Goal: Task Accomplishment & Management: Use online tool/utility

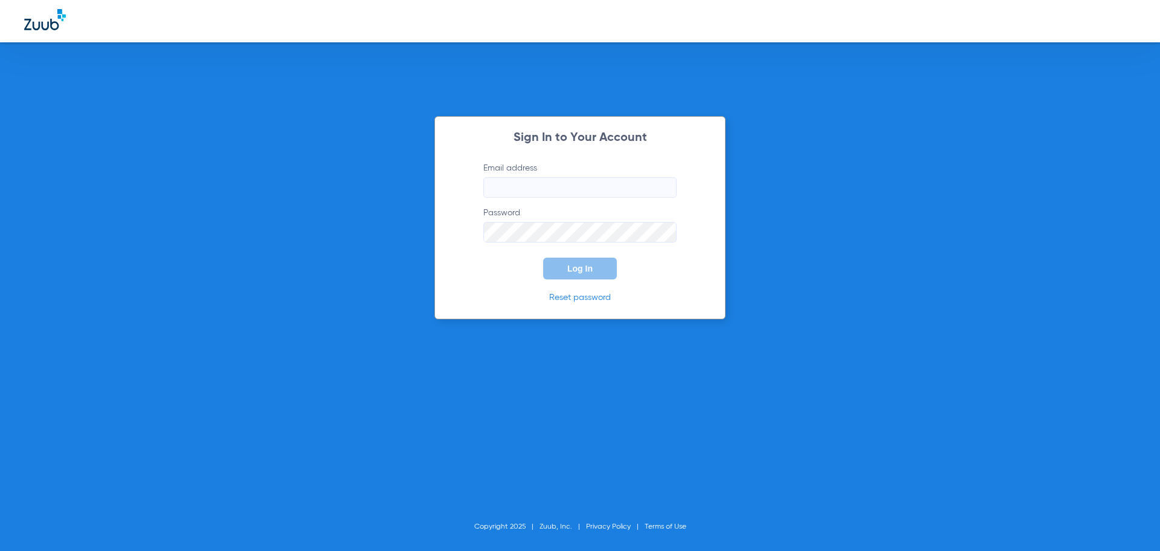
click at [567, 197] on input "Email address" at bounding box center [579, 187] width 193 height 21
type input "[EMAIL_ADDRESS][DOMAIN_NAME]"
click at [534, 242] on form "Email address [EMAIL_ADDRESS][DOMAIN_NAME] Password Log In" at bounding box center [580, 220] width 230 height 117
click at [543, 257] on button "Log In" at bounding box center [580, 268] width 74 height 22
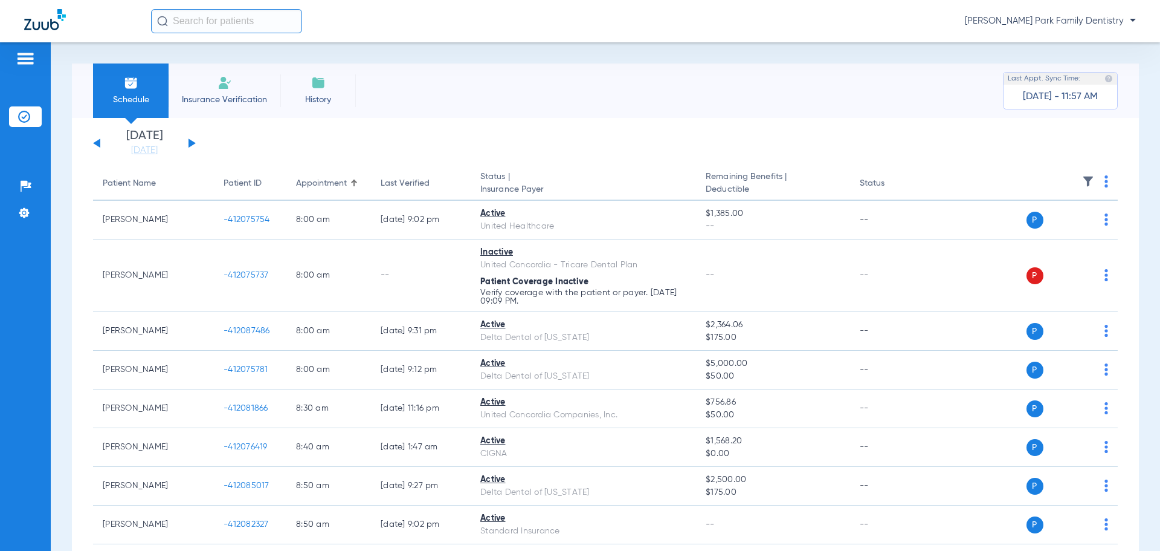
click at [188, 145] on div "[DATE] [DATE] [DATE] [DATE] [DATE] [DATE] [DATE] [DATE] [DATE] [DATE] [DATE] [D…" at bounding box center [144, 143] width 103 height 27
click at [189, 144] on button at bounding box center [192, 142] width 7 height 9
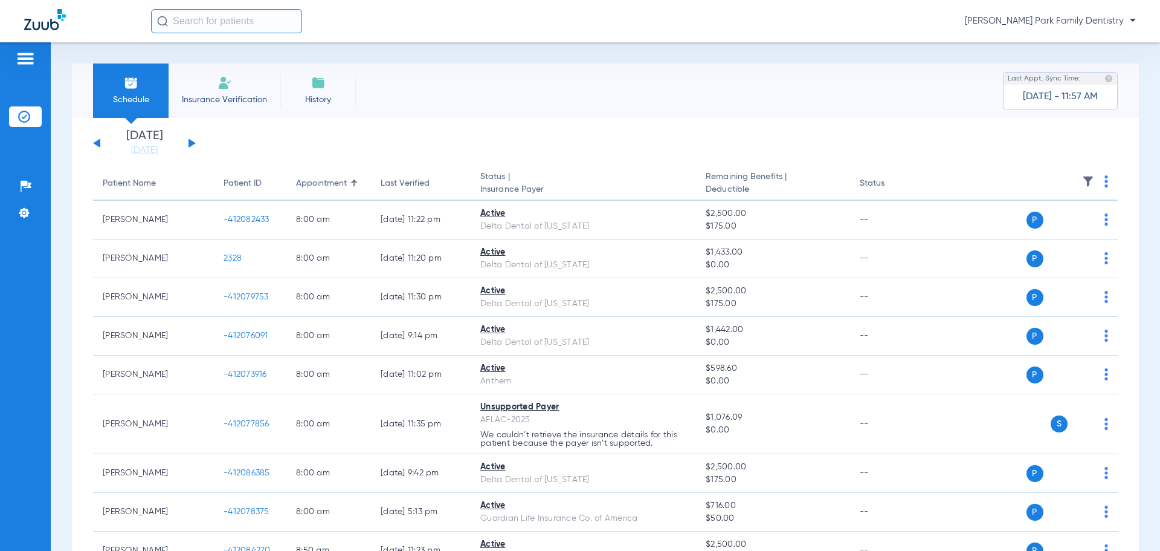
click at [1082, 184] on img at bounding box center [1088, 181] width 12 height 12
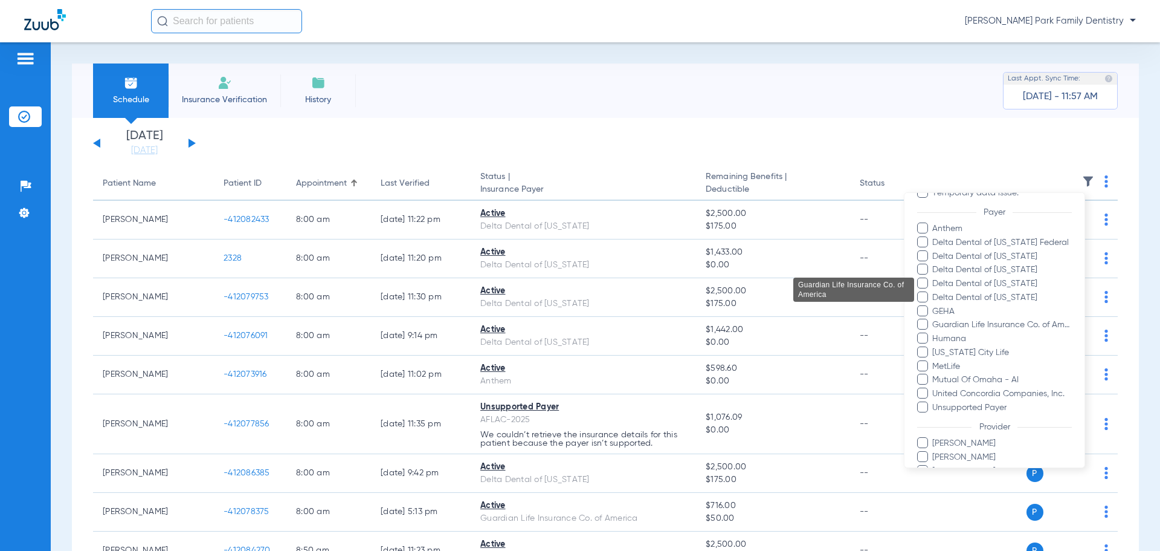
scroll to position [234, 0]
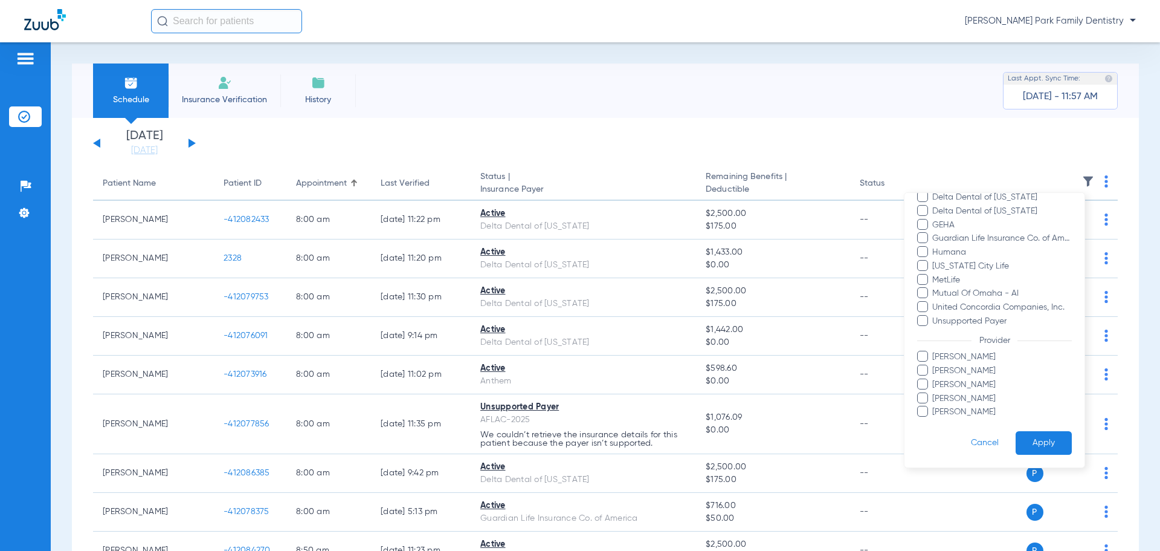
click at [982, 410] on span "[PERSON_NAME]" at bounding box center [1002, 412] width 140 height 13
click at [934, 420] on input "[PERSON_NAME]" at bounding box center [934, 420] width 0 height 0
click at [1032, 442] on button "Apply" at bounding box center [1044, 443] width 56 height 24
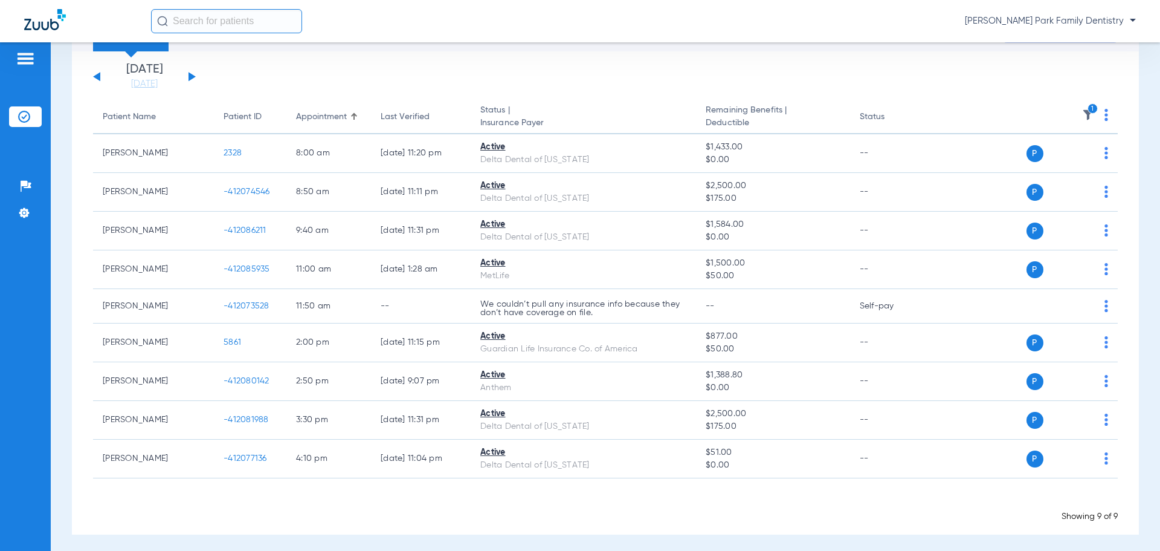
scroll to position [71, 0]
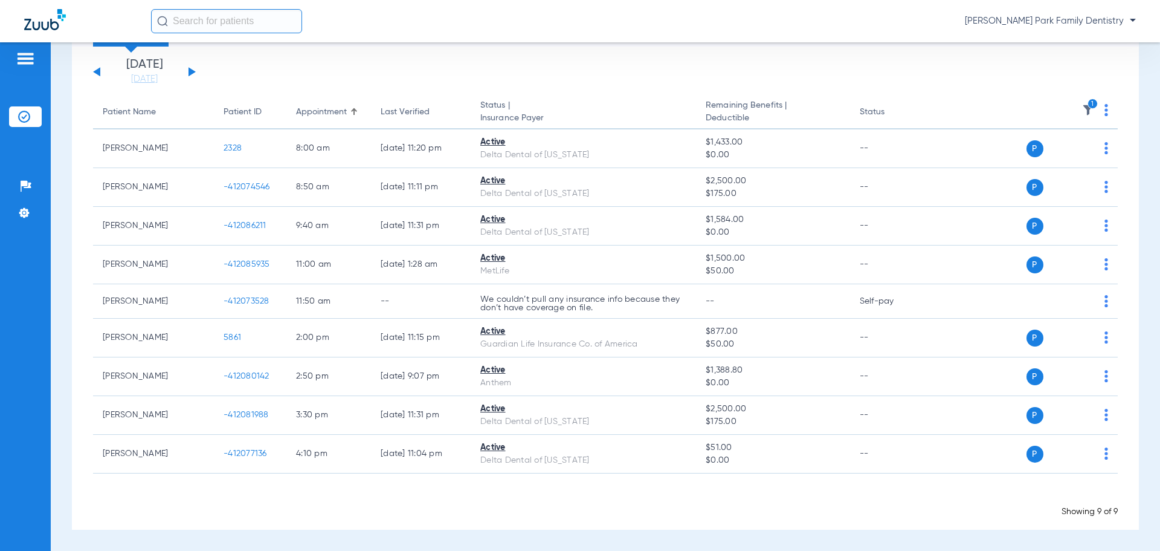
click at [607, 494] on span "Loading" at bounding box center [606, 498] width 36 height 10
